Goal: Task Accomplishment & Management: Complete application form

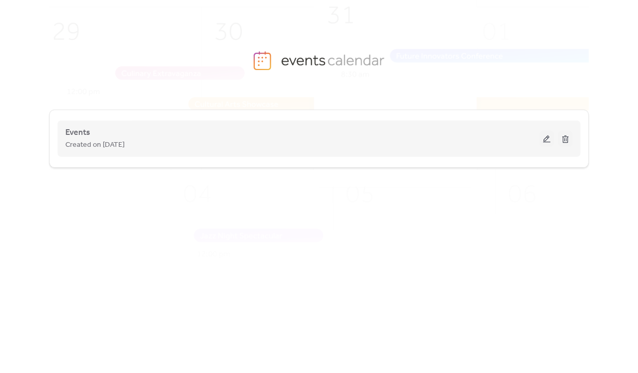
click at [546, 142] on button at bounding box center [547, 139] width 15 height 16
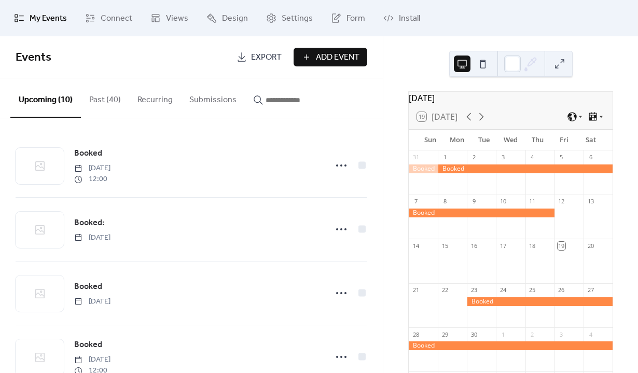
click at [318, 62] on span "Add Event" at bounding box center [338, 57] width 44 height 12
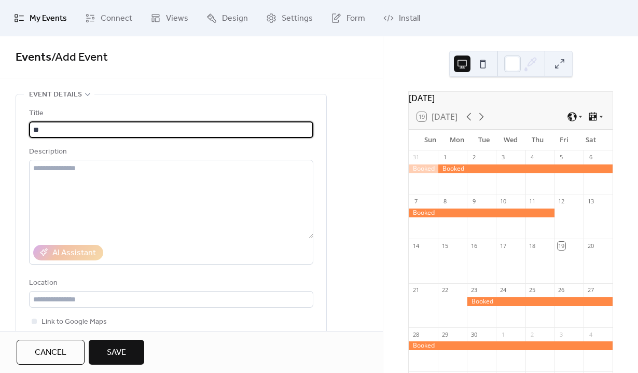
type input "*"
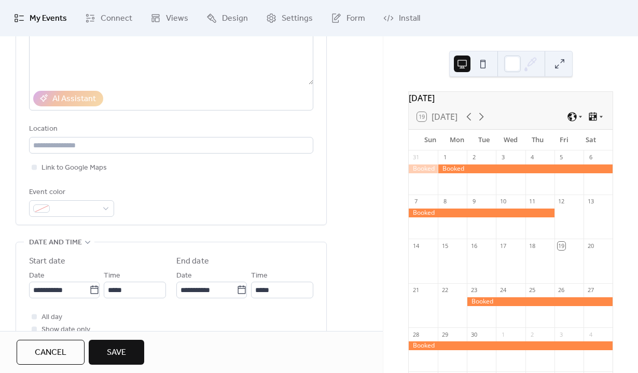
scroll to position [223, 0]
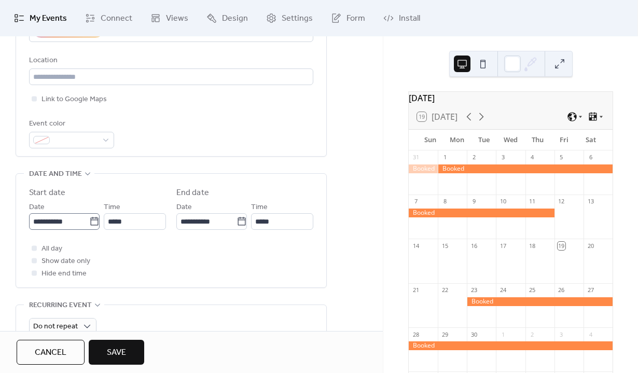
type input "******"
click at [69, 224] on input "**********" at bounding box center [59, 221] width 60 height 17
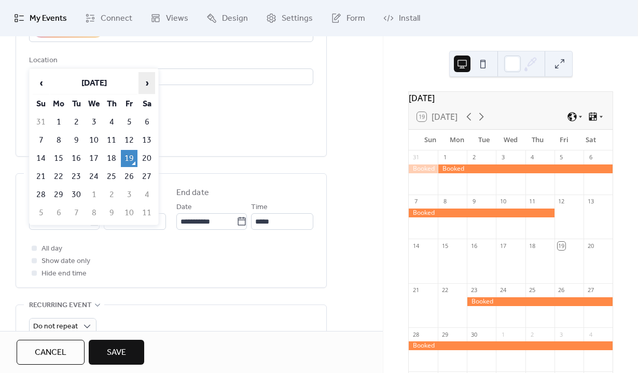
click at [141, 81] on span "›" at bounding box center [147, 83] width 16 height 21
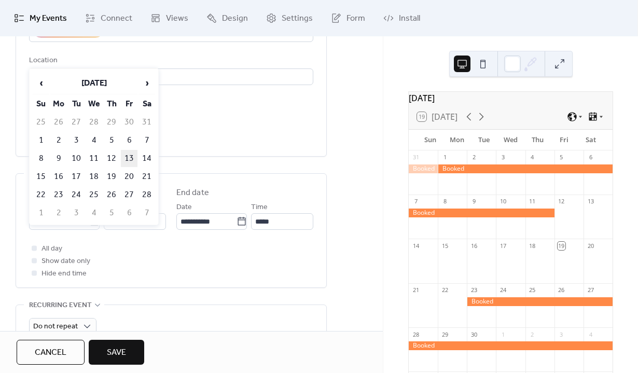
click at [128, 154] on td "13" at bounding box center [129, 158] width 17 height 17
type input "**********"
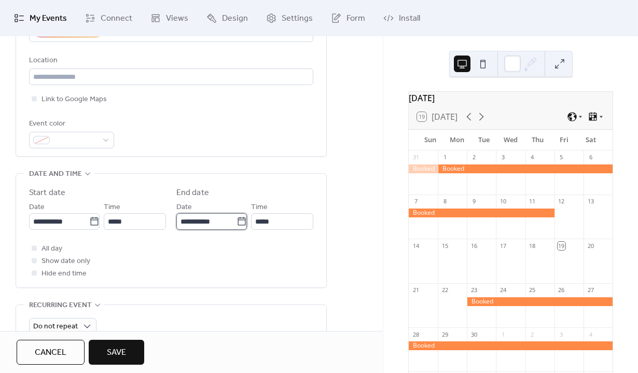
click at [201, 224] on input "**********" at bounding box center [206, 221] width 60 height 17
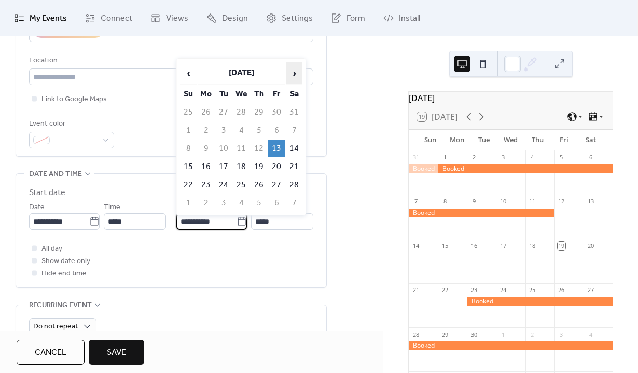
click at [291, 73] on span "›" at bounding box center [294, 73] width 16 height 21
click at [225, 142] on td "10" at bounding box center [223, 148] width 17 height 17
type input "**********"
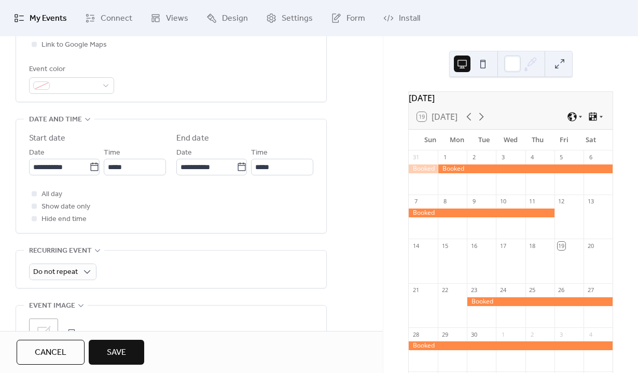
scroll to position [333, 0]
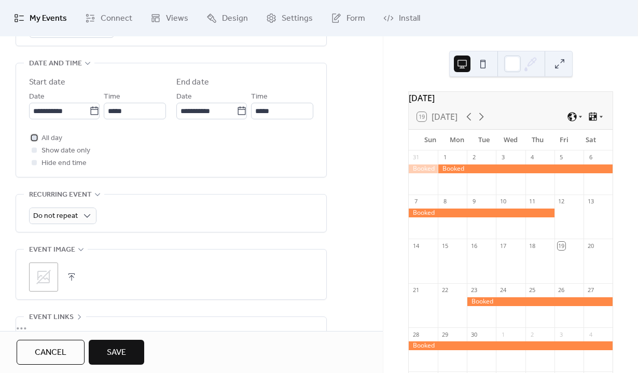
click at [37, 138] on div at bounding box center [34, 137] width 10 height 10
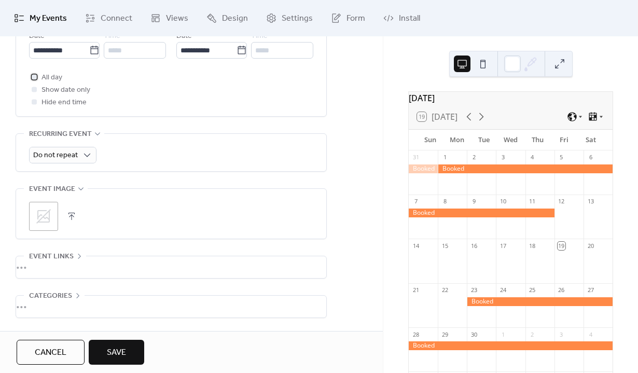
scroll to position [433, 0]
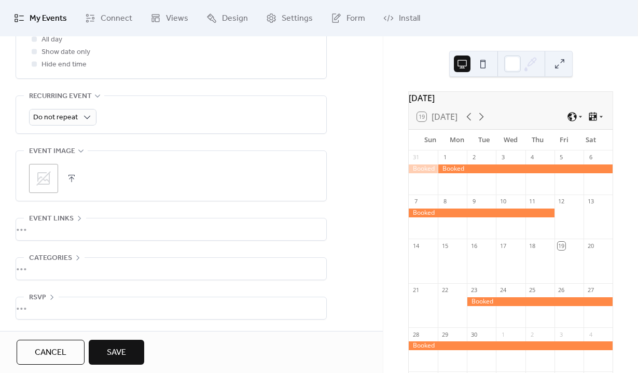
click at [51, 180] on icon at bounding box center [43, 178] width 17 height 17
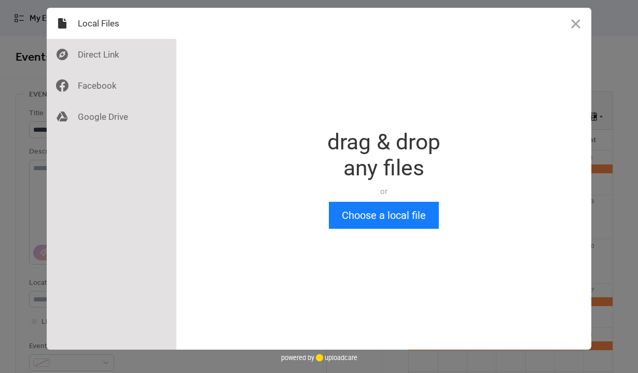
scroll to position [0, 0]
click at [572, 29] on button "Close" at bounding box center [575, 23] width 31 height 31
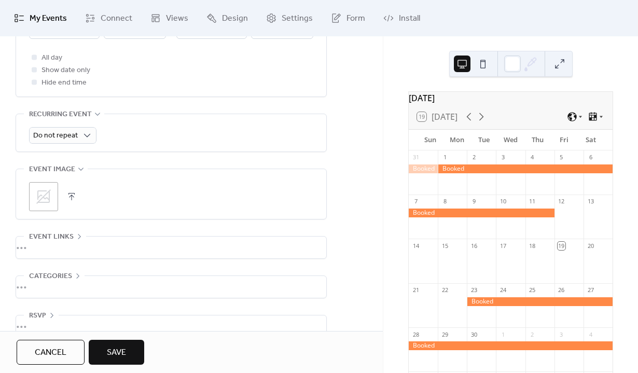
scroll to position [433, 0]
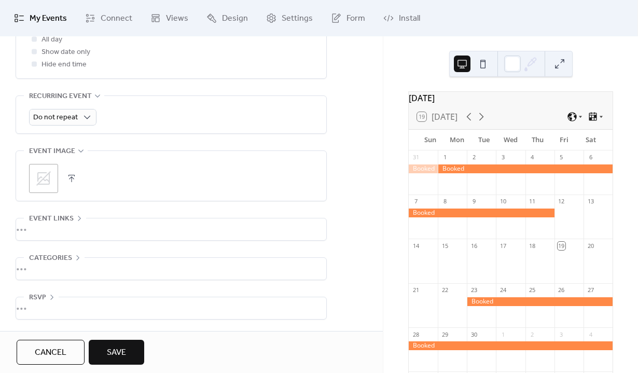
click at [106, 361] on button "Save" at bounding box center [117, 352] width 56 height 25
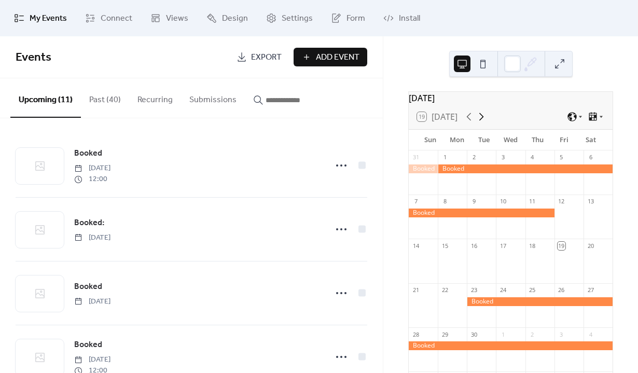
click at [487, 121] on icon at bounding box center [481, 117] width 12 height 12
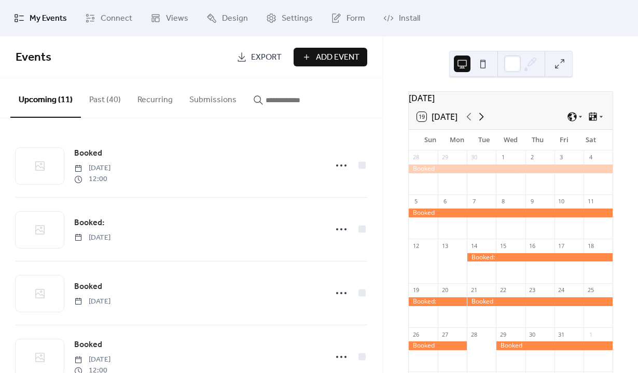
click at [487, 121] on icon at bounding box center [481, 117] width 12 height 12
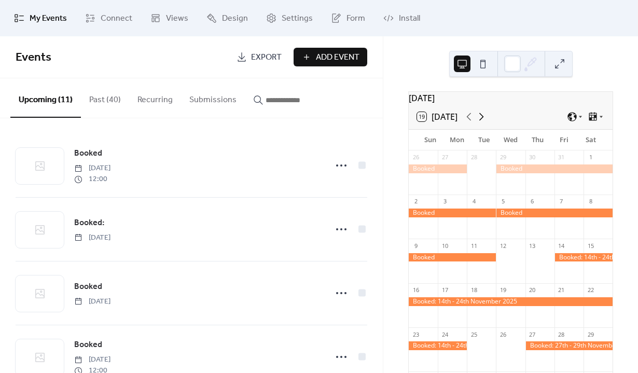
click at [487, 121] on icon at bounding box center [481, 117] width 12 height 12
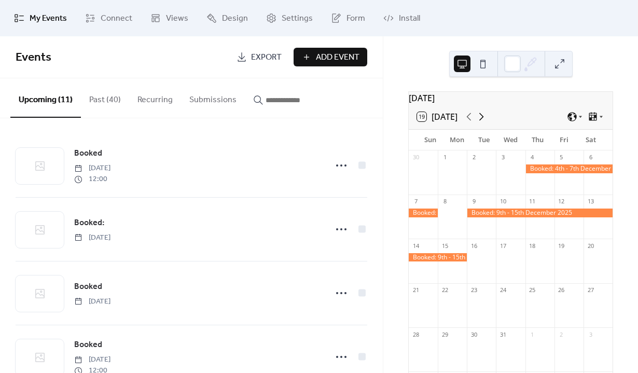
click at [487, 121] on icon at bounding box center [481, 117] width 12 height 12
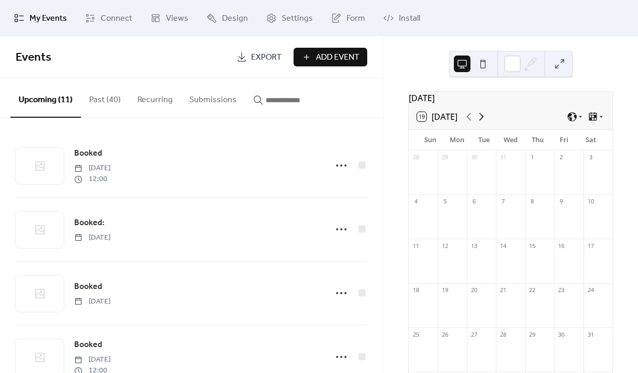
click at [487, 121] on icon at bounding box center [481, 117] width 12 height 12
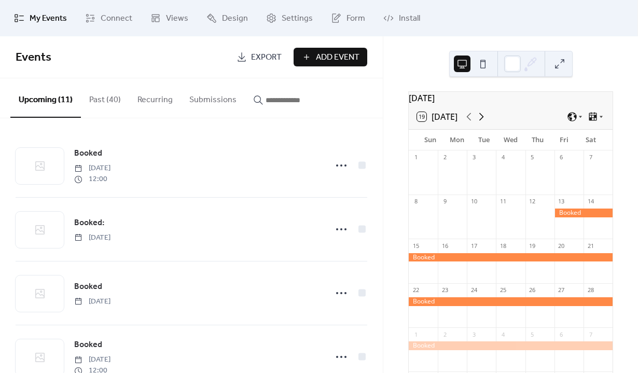
click at [487, 121] on icon at bounding box center [481, 117] width 12 height 12
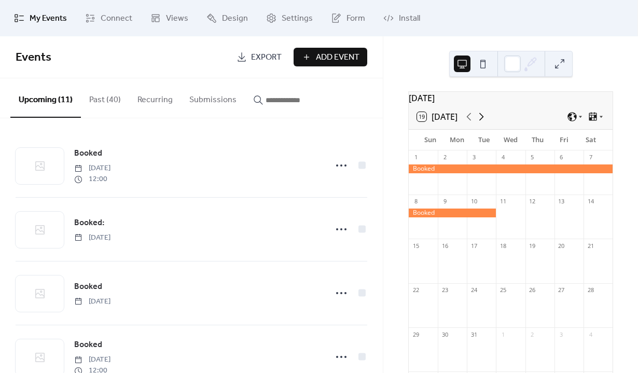
click at [487, 121] on icon at bounding box center [481, 117] width 12 height 12
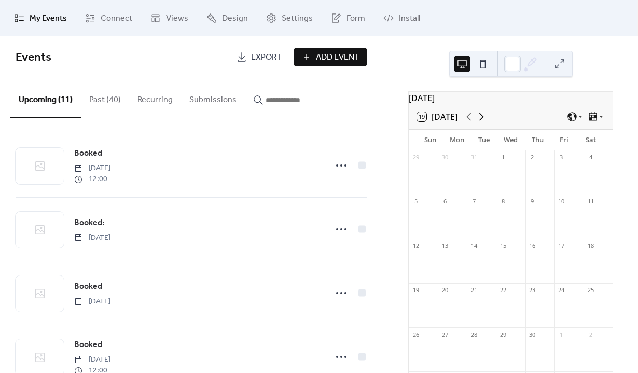
click at [487, 121] on icon at bounding box center [481, 117] width 12 height 12
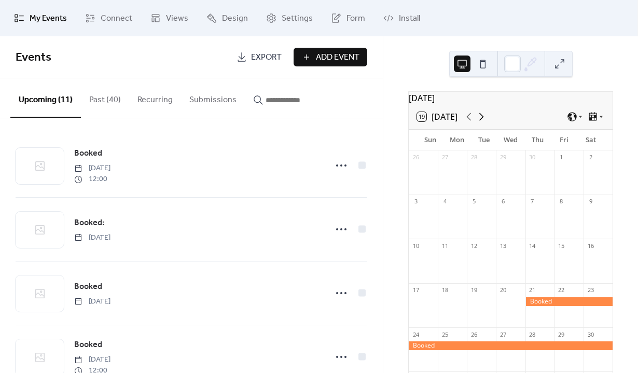
click at [487, 121] on icon at bounding box center [481, 117] width 12 height 12
